Goal: Transaction & Acquisition: Subscribe to service/newsletter

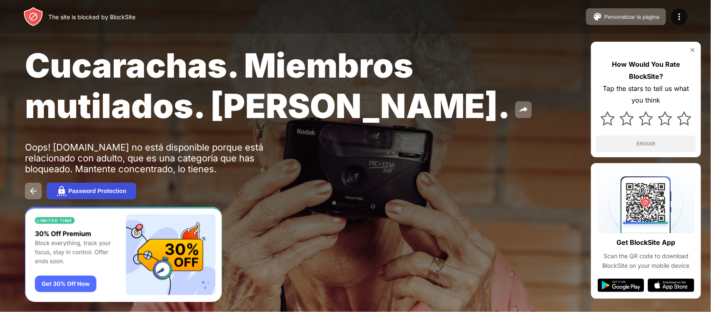
click at [85, 186] on button "Password Protection" at bounding box center [92, 190] width 90 height 17
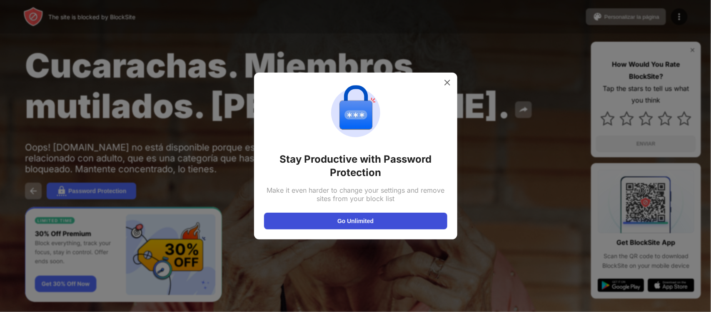
click at [312, 224] on button "Go Unlimited" at bounding box center [355, 220] width 183 height 17
